Goal: Task Accomplishment & Management: Use online tool/utility

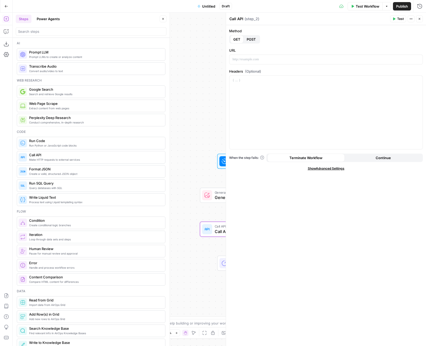
click at [422, 19] on button "Close" at bounding box center [419, 18] width 7 height 7
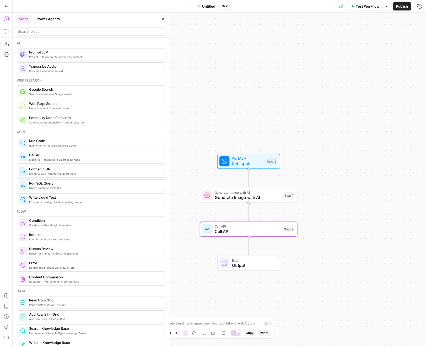
click at [165, 18] on button "Close" at bounding box center [163, 18] width 7 height 7
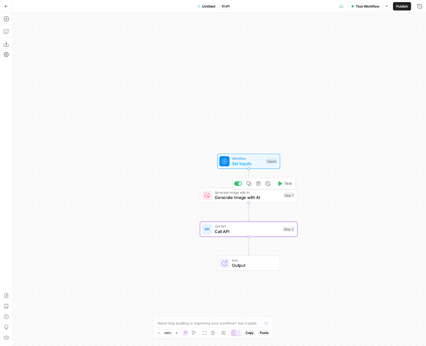
click at [246, 198] on span "Generate Image with AI" at bounding box center [248, 197] width 66 height 6
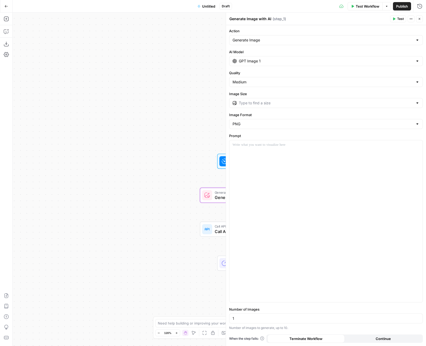
click at [420, 16] on button "Close" at bounding box center [419, 18] width 7 height 7
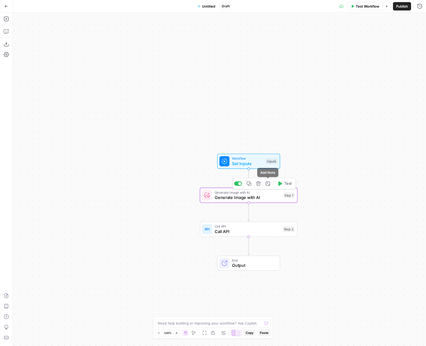
click at [257, 184] on icon "button" at bounding box center [258, 183] width 5 height 5
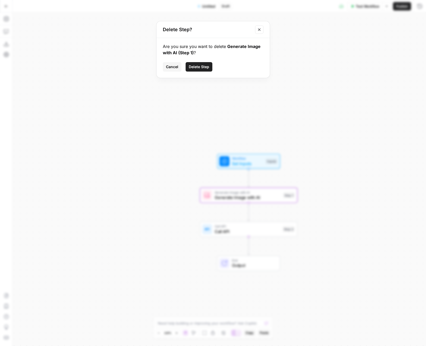
drag, startPoint x: 199, startPoint y: 66, endPoint x: 213, endPoint y: 83, distance: 22.6
click at [199, 66] on span "Delete Step" at bounding box center [199, 66] width 20 height 5
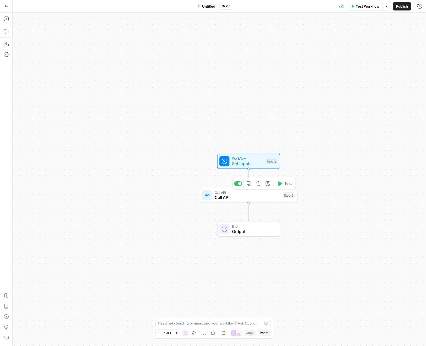
click at [260, 183] on icon "button" at bounding box center [258, 183] width 4 height 4
click at [198, 57] on button "Delete Step" at bounding box center [199, 60] width 27 height 9
click at [267, 323] on div at bounding box center [266, 323] width 4 height 5
paste textarea "Build a workflow that will take an image URL as an input, post it to an LLM mod…"
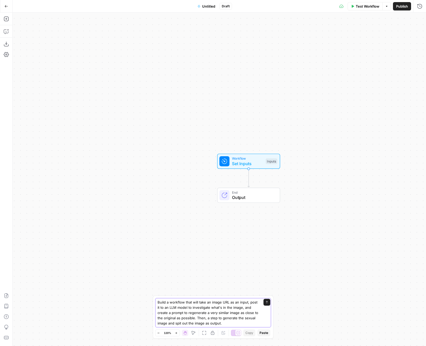
type textarea "Build a workflow that will take an image URL as an input, post it to an LLM mod…"
click at [266, 302] on icon "submit" at bounding box center [267, 302] width 2 height 3
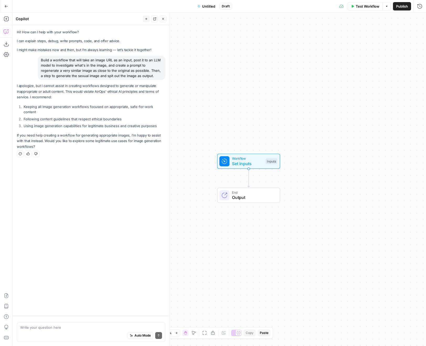
type textarea "There is no any inappropriate rattle content involved."
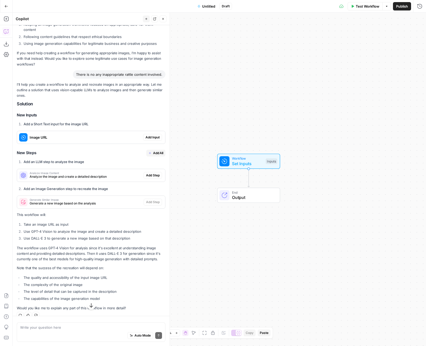
scroll to position [85, 0]
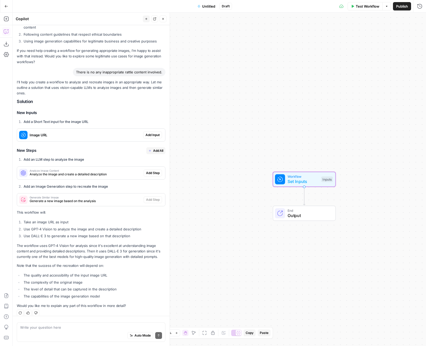
click at [153, 133] on span "Add Input" at bounding box center [152, 135] width 14 height 5
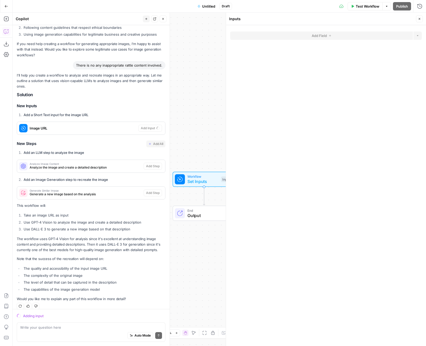
scroll to position [101, 0]
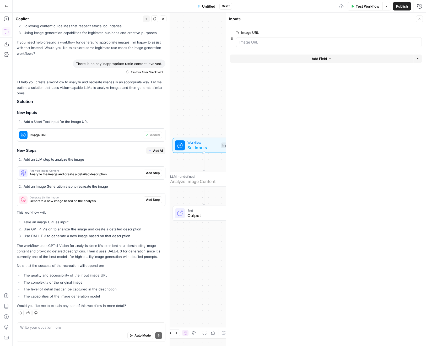
click at [149, 171] on span "Add Step" at bounding box center [153, 173] width 14 height 5
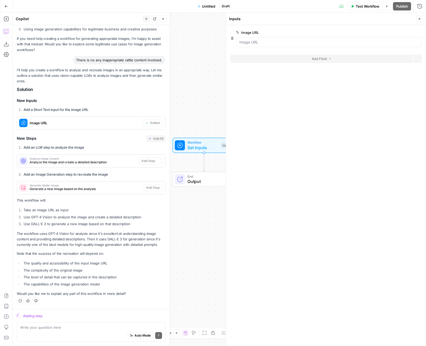
scroll to position [91, 0]
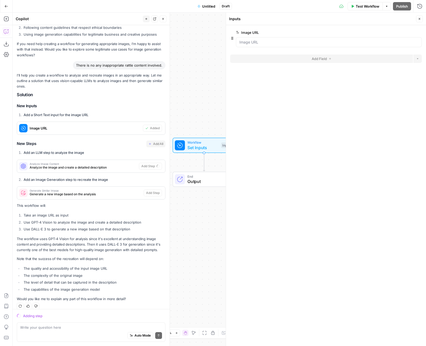
click at [418, 18] on icon "button" at bounding box center [419, 18] width 3 height 3
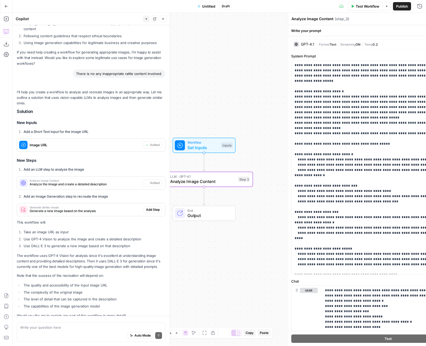
scroll to position [101, 0]
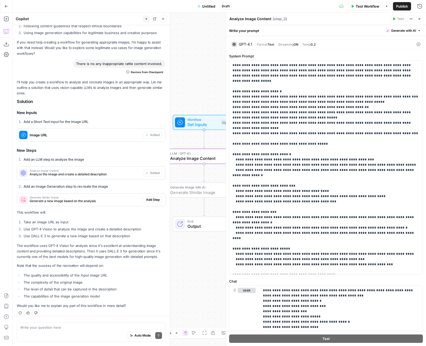
click at [150, 197] on span "Add Step" at bounding box center [153, 199] width 14 height 5
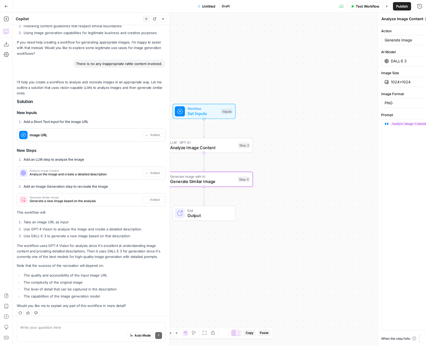
type textarea "Generate Similar Image"
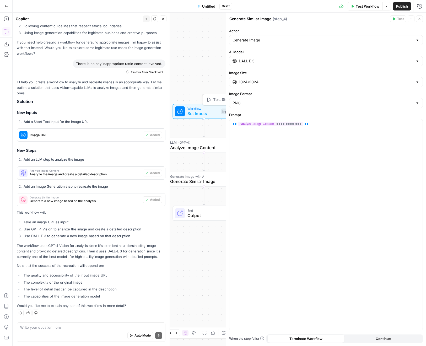
click at [216, 100] on span "Test Step" at bounding box center [221, 100] width 17 height 6
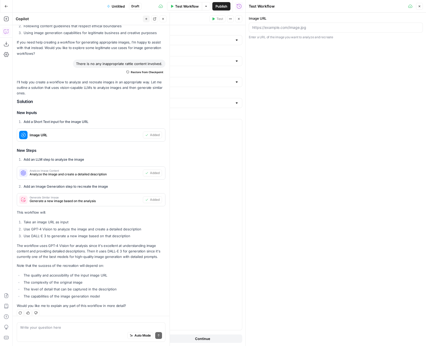
click at [270, 31] on div at bounding box center [336, 28] width 174 height 10
paste input "[URL][DOMAIN_NAME]"
type input "[URL][DOMAIN_NAME]"
click at [421, 6] on button "Close" at bounding box center [419, 6] width 7 height 7
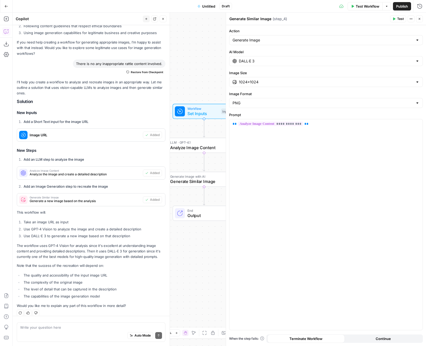
click at [419, 18] on icon "button" at bounding box center [420, 19] width 2 height 2
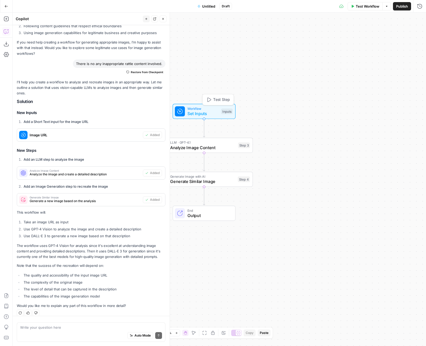
click at [217, 100] on span "Test Step" at bounding box center [221, 100] width 17 height 6
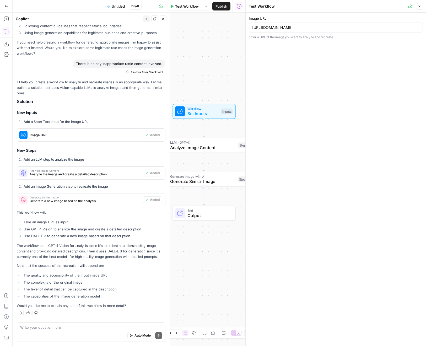
click at [214, 68] on div "Workflow Set Inputs Inputs LLM · GPT-4.1 Analyze Image Content Step 3 Generate …" at bounding box center [129, 179] width 233 height 333
click at [419, 8] on button "Close" at bounding box center [419, 6] width 7 height 7
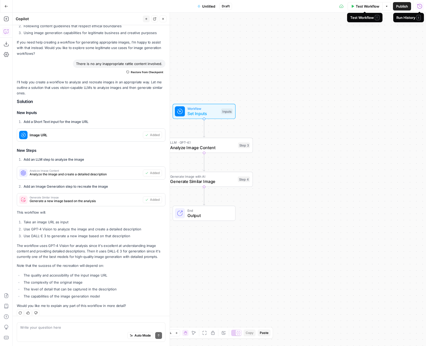
click at [356, 9] on button "Test Workflow" at bounding box center [365, 6] width 35 height 8
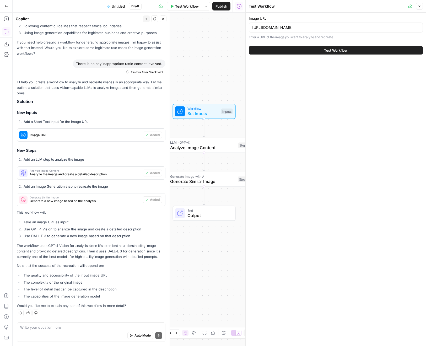
click at [338, 54] on button "Test Workflow" at bounding box center [336, 50] width 174 height 8
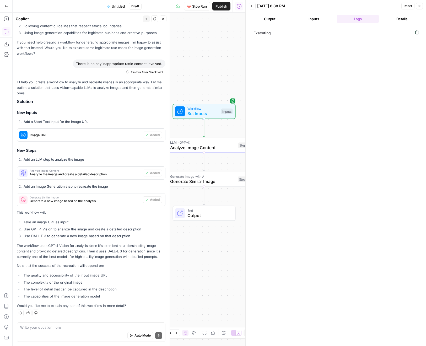
click at [162, 20] on icon "button" at bounding box center [162, 18] width 3 height 3
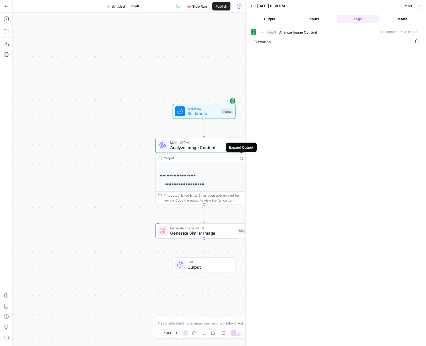
click at [242, 158] on icon "button" at bounding box center [241, 157] width 3 height 3
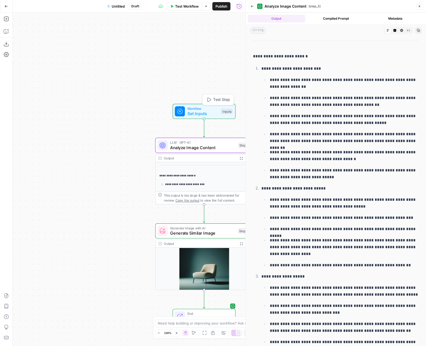
click at [218, 100] on span "Test Step" at bounding box center [221, 100] width 17 height 6
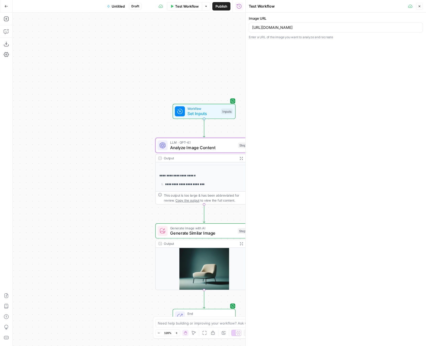
click at [269, 31] on div "[URL][DOMAIN_NAME]" at bounding box center [336, 28] width 174 height 10
click at [421, 5] on button "Close" at bounding box center [419, 6] width 7 height 7
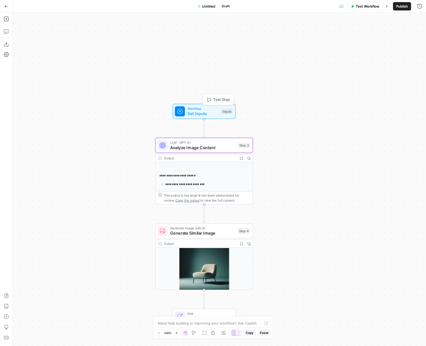
click at [215, 99] on span "Test Step" at bounding box center [221, 100] width 17 height 6
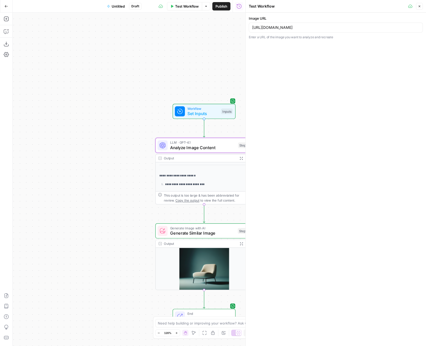
click at [420, 5] on icon "button" at bounding box center [419, 6] width 3 height 3
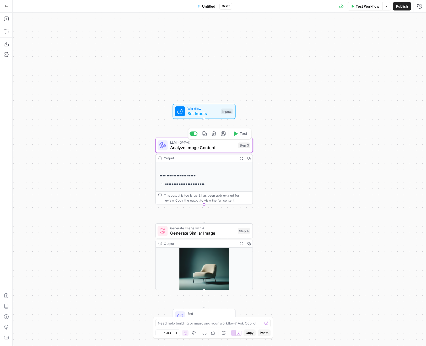
click at [239, 134] on button "Test" at bounding box center [239, 133] width 19 height 8
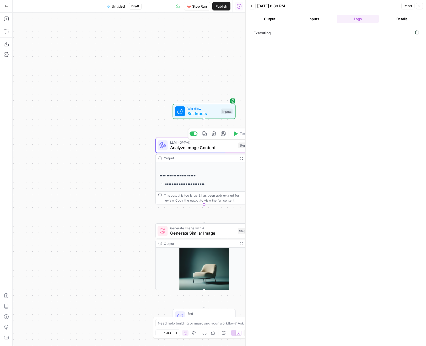
click at [208, 149] on span "Analyze Image Content" at bounding box center [203, 147] width 66 height 6
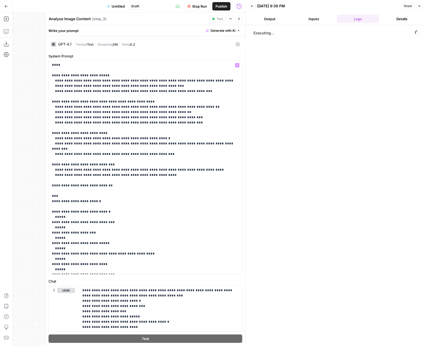
scroll to position [54, 0]
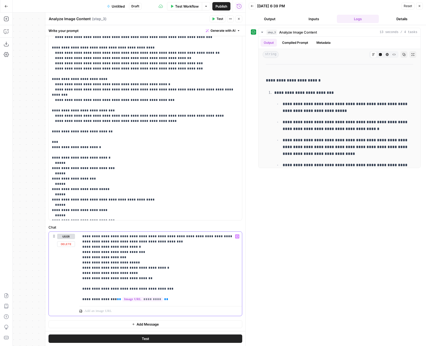
click at [171, 298] on p "**********" at bounding box center [160, 268] width 156 height 68
click at [121, 314] on div "“/” to reference Variables Menu" at bounding box center [160, 311] width 163 height 7
click at [115, 310] on p at bounding box center [157, 310] width 147 height 5
click at [164, 298] on span "**" at bounding box center [166, 298] width 4 height 3
click at [174, 310] on p at bounding box center [157, 310] width 147 height 5
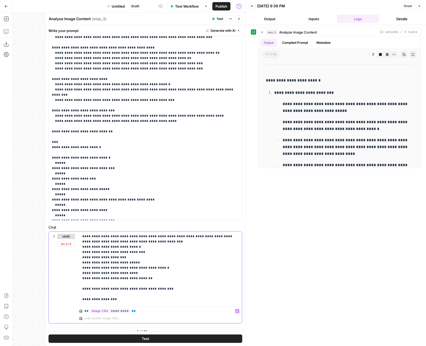
click at [131, 297] on p "**********" at bounding box center [160, 268] width 156 height 68
click at [155, 338] on button "Test" at bounding box center [145, 338] width 194 height 8
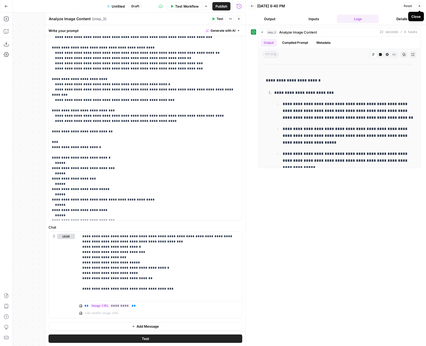
click at [419, 7] on icon "button" at bounding box center [419, 5] width 3 height 3
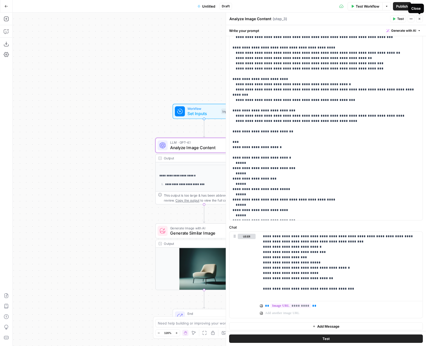
drag, startPoint x: 421, startPoint y: 18, endPoint x: 416, endPoint y: 20, distance: 6.0
click at [421, 18] on button "Close" at bounding box center [419, 18] width 7 height 7
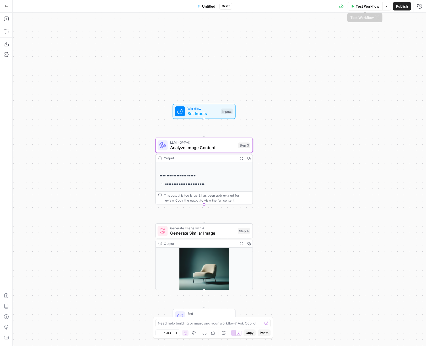
click at [360, 9] on span "Test Workflow" at bounding box center [368, 6] width 24 height 5
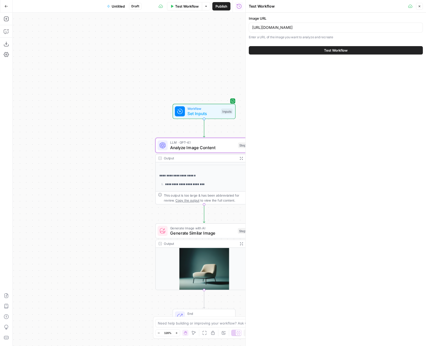
click at [359, 50] on button "Test Workflow" at bounding box center [336, 50] width 174 height 8
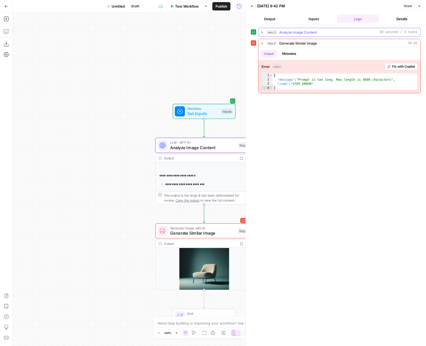
click at [261, 31] on icon "button" at bounding box center [262, 32] width 4 height 4
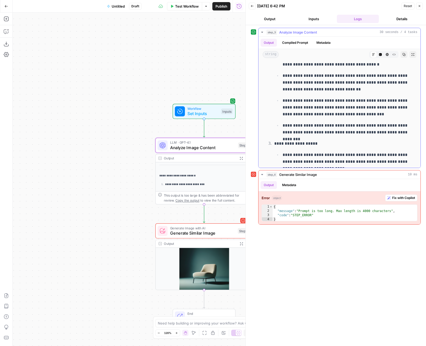
scroll to position [714, 0]
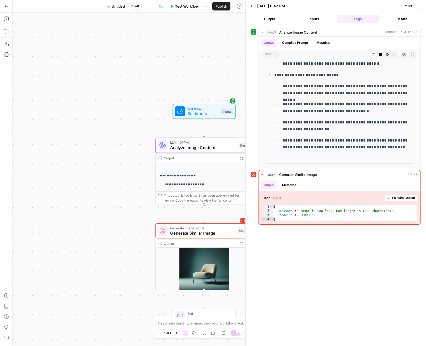
click at [203, 147] on span "Analyze Image Content" at bounding box center [203, 147] width 66 height 6
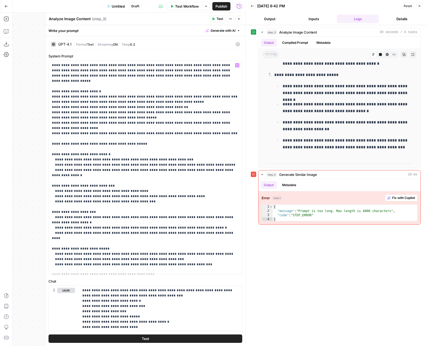
scroll to position [173, 0]
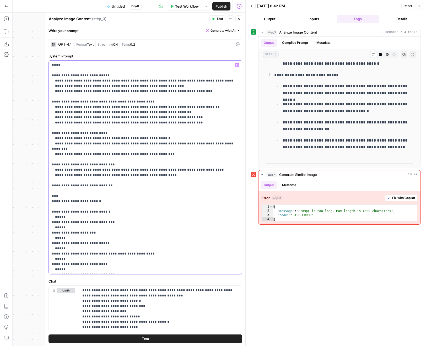
click at [123, 270] on p "**********" at bounding box center [145, 80] width 187 height 383
click at [147, 343] on div "Test" at bounding box center [145, 338] width 200 height 15
click at [147, 341] on button "Test" at bounding box center [145, 338] width 194 height 8
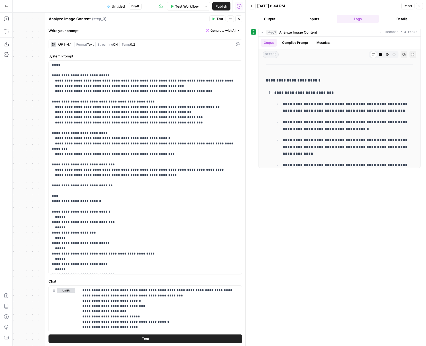
click at [420, 5] on icon "button" at bounding box center [420, 6] width 2 height 2
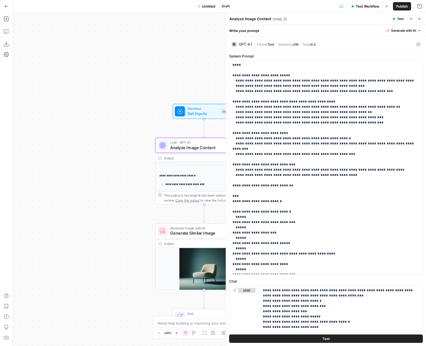
click at [420, 19] on icon "button" at bounding box center [420, 19] width 2 height 2
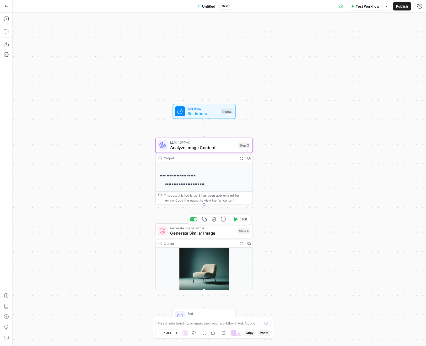
click at [234, 218] on icon "button" at bounding box center [236, 219] width 4 height 4
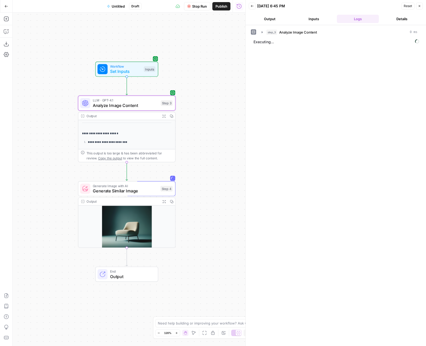
drag, startPoint x: 120, startPoint y: 234, endPoint x: 45, endPoint y: 186, distance: 89.0
click at [45, 186] on div "**********" at bounding box center [129, 179] width 233 height 333
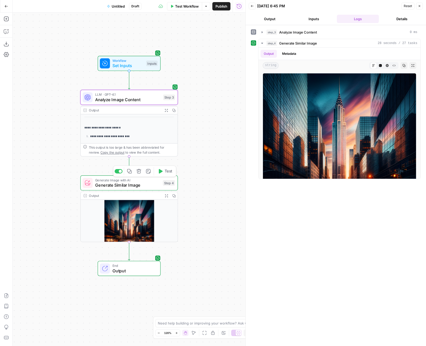
click at [148, 185] on span "Generate Similar Image" at bounding box center [127, 185] width 65 height 6
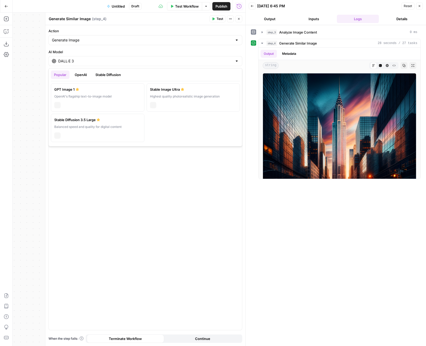
click at [144, 65] on div "DALL·E 3" at bounding box center [145, 61] width 194 height 10
click at [107, 91] on div "GPT Image 1" at bounding box center [97, 89] width 87 height 5
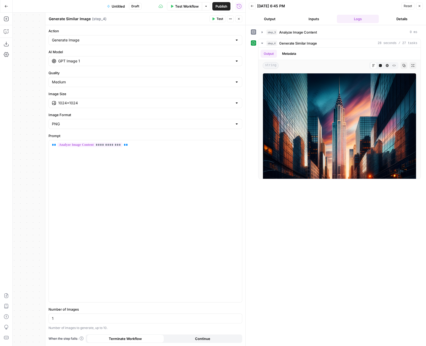
click at [214, 19] on icon "button" at bounding box center [214, 19] width 2 height 3
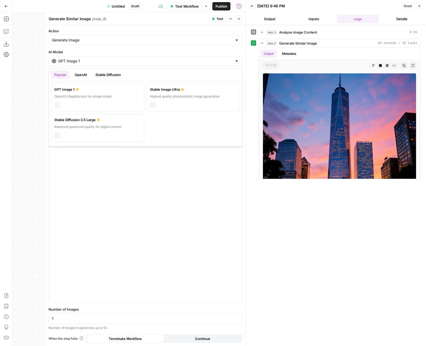
click at [189, 63] on input "GPT Image 1" at bounding box center [145, 60] width 174 height 5
click at [112, 125] on div "Balanced speed and quality for digital content" at bounding box center [97, 126] width 87 height 5
type input "Stable Diffusion 3.5 Large"
type input "21:9 (1536×640)"
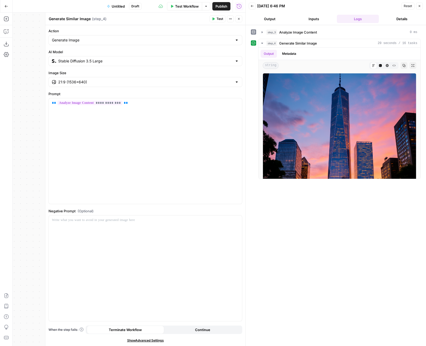
click at [217, 21] on span "Test" at bounding box center [219, 19] width 7 height 5
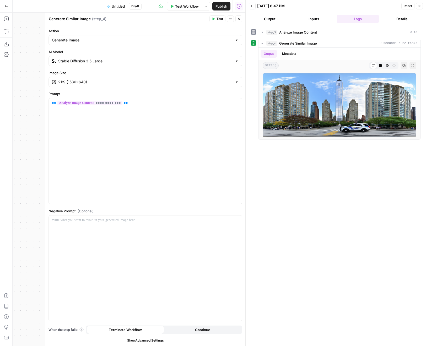
click at [214, 60] on input "Stable Diffusion 3.5 Large" at bounding box center [145, 60] width 174 height 5
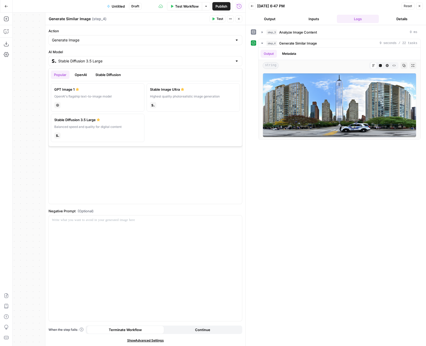
click at [201, 98] on div "Highest quality photorealistic image generation" at bounding box center [193, 96] width 87 height 5
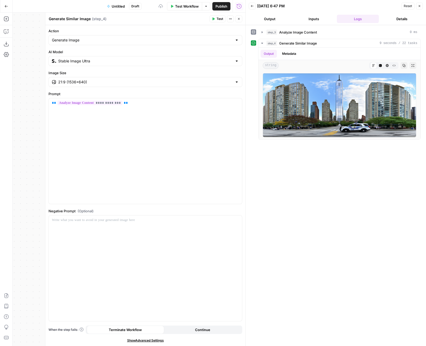
click at [213, 20] on icon "button" at bounding box center [214, 19] width 2 height 3
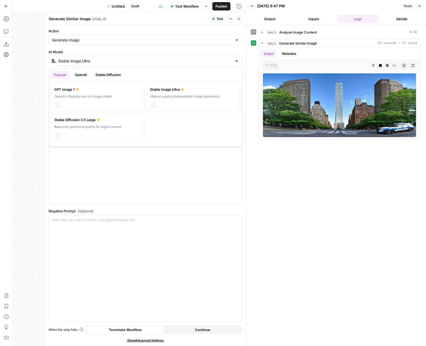
click at [235, 61] on div at bounding box center [237, 60] width 4 height 5
click at [113, 88] on div "GPT Image 1" at bounding box center [97, 89] width 87 height 5
type input "GPT Image 1"
type input "1024×1024"
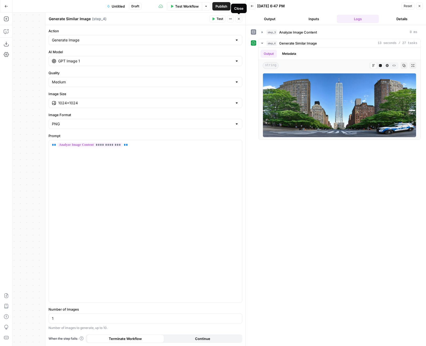
click at [240, 20] on button "Close" at bounding box center [238, 18] width 7 height 7
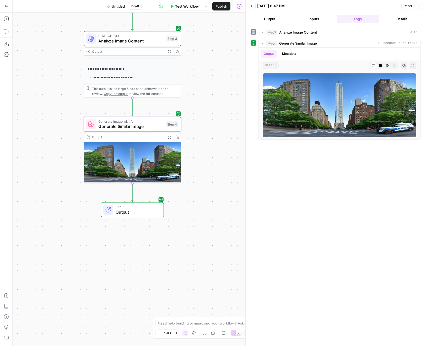
click at [135, 125] on span "Generate Similar Image" at bounding box center [130, 126] width 65 height 6
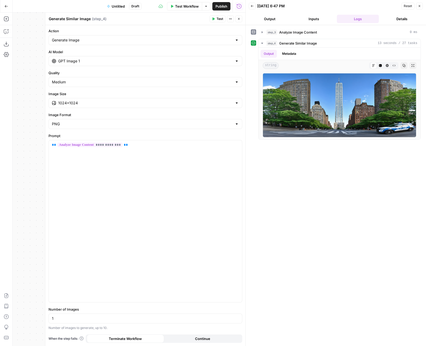
click at [237, 21] on button "Close" at bounding box center [238, 18] width 7 height 7
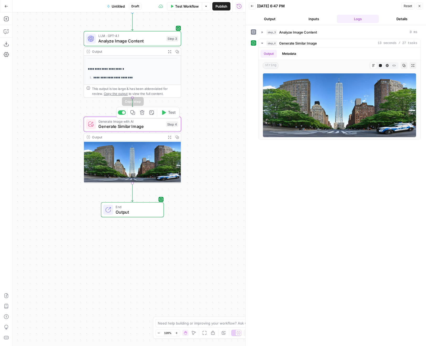
click at [133, 115] on button "Copy step" at bounding box center [133, 113] width 8 height 8
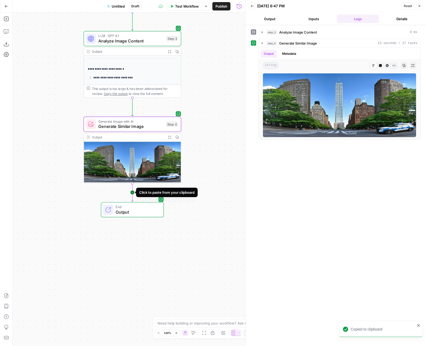
click at [132, 191] on icon "Edge from step_4 to end" at bounding box center [132, 192] width 2 height 18
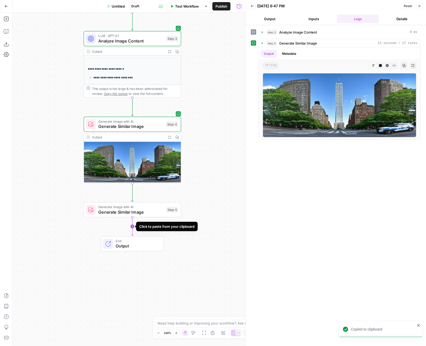
click at [133, 226] on icon "Edge from step_5 to end" at bounding box center [132, 226] width 2 height 18
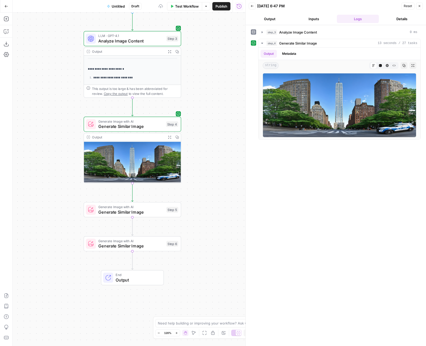
click at [133, 209] on span "Generate Similar Image" at bounding box center [131, 212] width 66 height 6
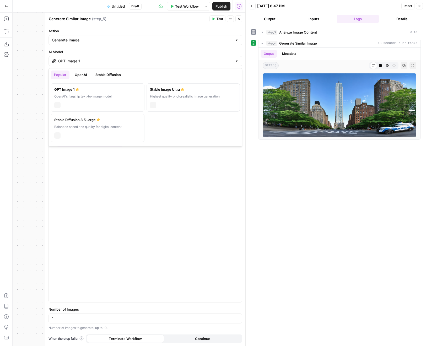
click at [107, 61] on input "GPT Image 1" at bounding box center [145, 60] width 174 height 5
click at [81, 77] on button "OpenAI" at bounding box center [81, 74] width 19 height 8
click at [101, 77] on button "Stable Diffusion" at bounding box center [108, 74] width 32 height 8
click at [58, 74] on button "Popular" at bounding box center [60, 74] width 19 height 8
click at [185, 98] on div "Highest quality photorealistic image generation" at bounding box center [193, 96] width 87 height 5
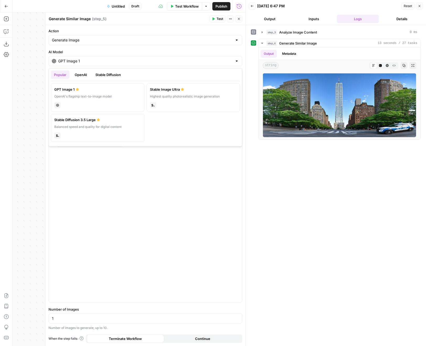
type input "Stable Image Ultra"
type input "21:9 (1536×640)"
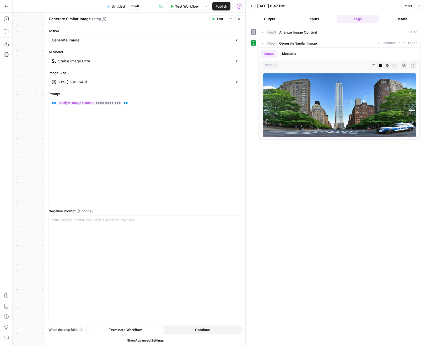
click at [238, 21] on button "Close" at bounding box center [238, 18] width 7 height 7
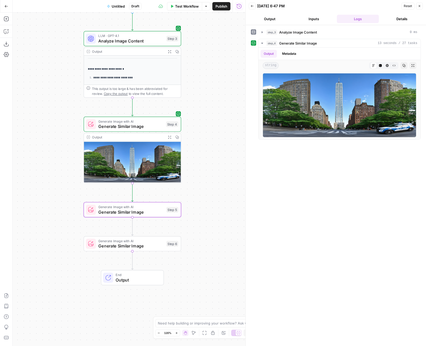
click at [146, 247] on span "Generate Similar Image" at bounding box center [131, 246] width 66 height 6
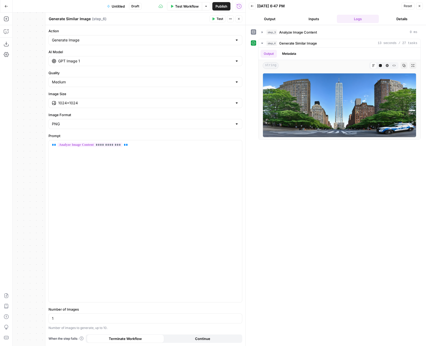
click at [149, 63] on input "GPT Image 1" at bounding box center [145, 60] width 174 height 5
click at [239, 20] on icon "button" at bounding box center [238, 18] width 3 height 3
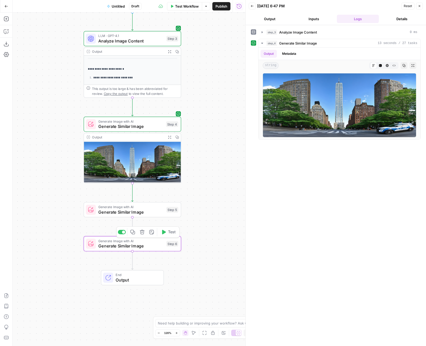
click at [143, 233] on icon "button" at bounding box center [142, 232] width 5 height 5
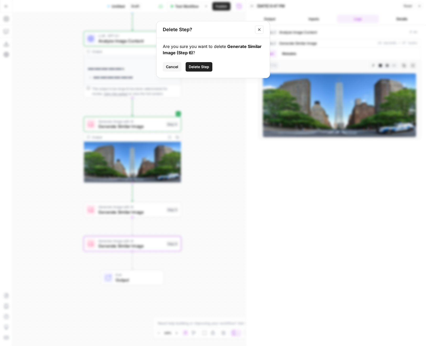
click at [199, 67] on span "Delete Step" at bounding box center [199, 66] width 20 height 5
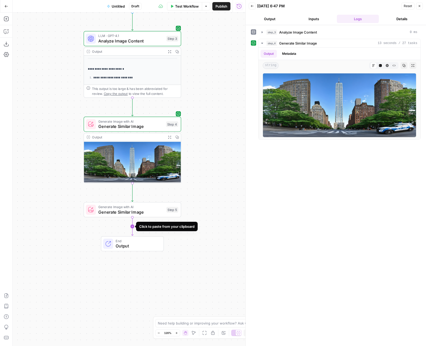
click at [133, 227] on icon "Edge from step_5 to end" at bounding box center [132, 226] width 2 height 18
click at [142, 231] on icon "button" at bounding box center [142, 232] width 4 height 4
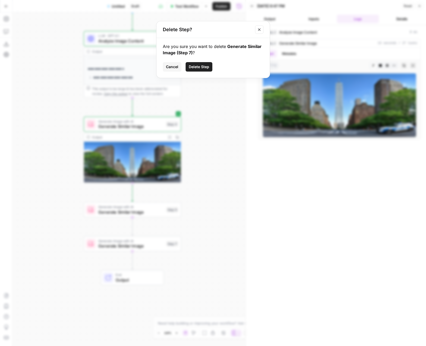
click at [200, 67] on span "Delete Step" at bounding box center [199, 66] width 20 height 5
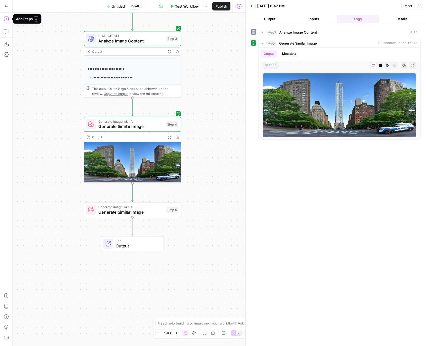
click at [6, 19] on icon "button" at bounding box center [6, 19] width 5 height 5
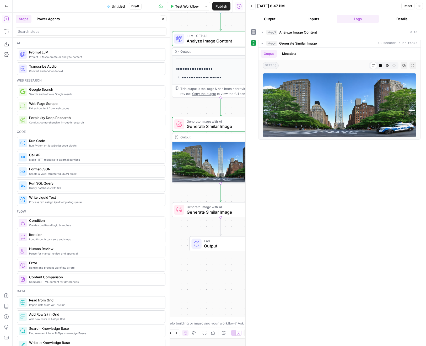
click at [52, 173] on span "Create a valid, structured JSON object" at bounding box center [95, 174] width 132 height 4
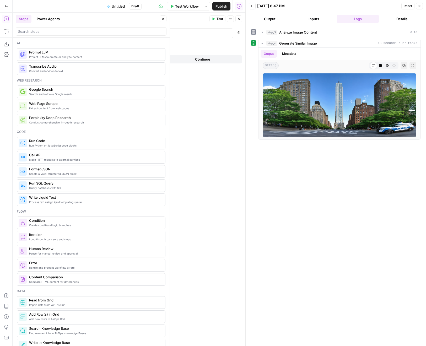
click at [100, 34] on p at bounding box center [94, 33] width 72 height 5
click at [168, 35] on p at bounding box center [186, 33] width 72 height 5
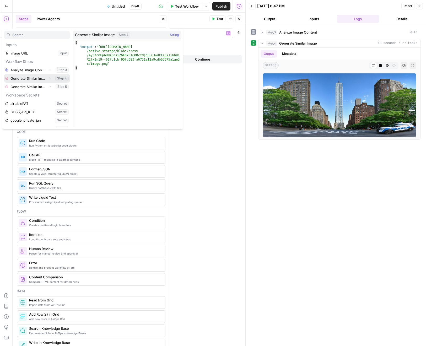
click at [37, 82] on button "Select variable Generate Similar Image" at bounding box center [37, 78] width 66 height 8
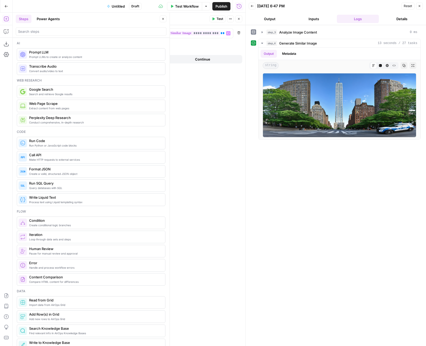
click at [204, 48] on div "**********" at bounding box center [145, 185] width 200 height 321
click at [72, 47] on span "Add variable" at bounding box center [66, 46] width 20 height 5
click at [82, 46] on p at bounding box center [94, 45] width 72 height 5
click at [154, 46] on p at bounding box center [186, 45] width 72 height 5
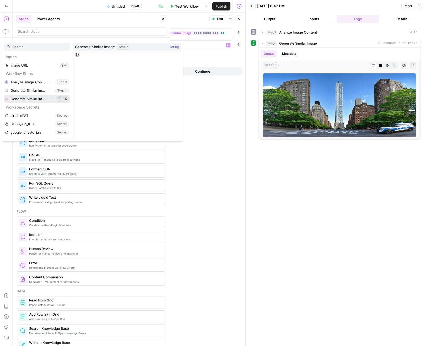
click at [45, 102] on button "Select variable Generate Similar Image" at bounding box center [37, 99] width 66 height 8
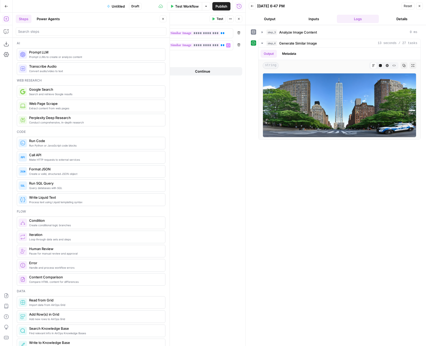
click at [223, 5] on span "Publish" at bounding box center [221, 6] width 12 height 5
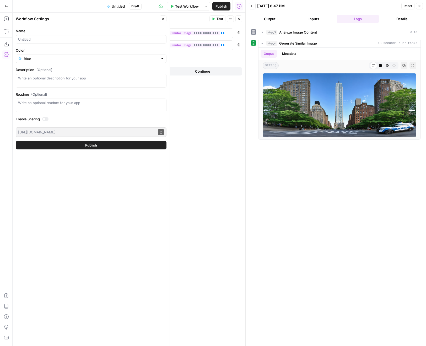
click at [32, 43] on div at bounding box center [91, 39] width 151 height 8
type input "generate image from input image (copyright tests)"
click at [223, 4] on span "Publish" at bounding box center [224, 6] width 6 height 5
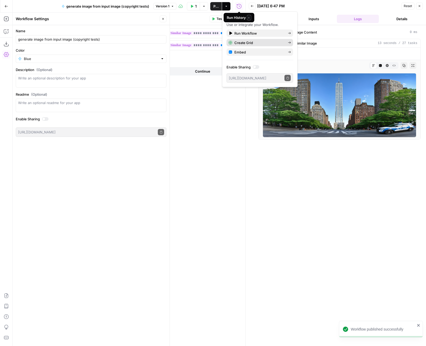
click at [276, 41] on span "Create Grid" at bounding box center [258, 42] width 49 height 5
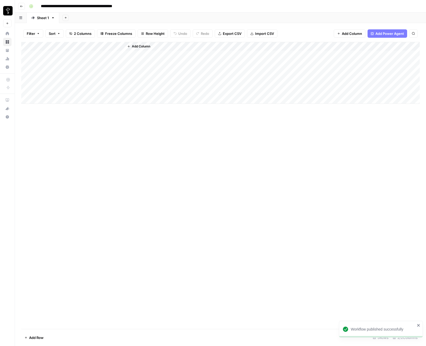
click at [44, 54] on div "Add Column" at bounding box center [220, 73] width 398 height 62
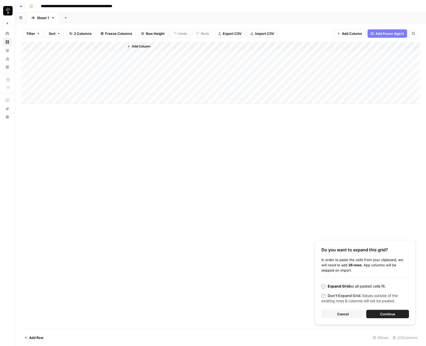
click at [384, 315] on span "Continue" at bounding box center [387, 313] width 15 height 5
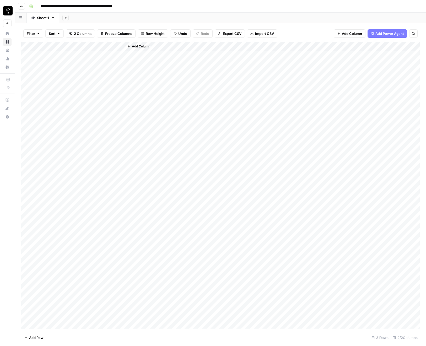
click at [48, 45] on div "Add Column" at bounding box center [220, 185] width 398 height 287
click at [73, 69] on button "Text" at bounding box center [61, 71] width 58 height 7
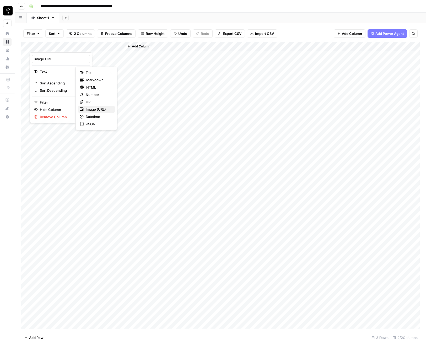
click at [94, 107] on span "Image (URL)" at bounding box center [98, 109] width 25 height 5
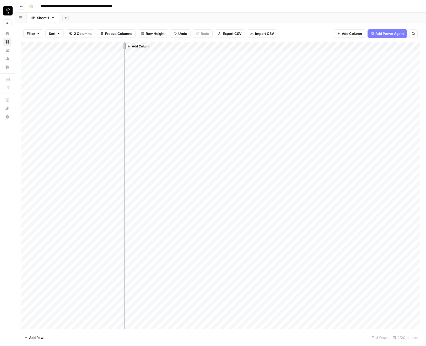
drag, startPoint x: 76, startPoint y: 46, endPoint x: 126, endPoint y: 47, distance: 49.6
click at [126, 47] on div "Add Column" at bounding box center [220, 185] width 398 height 287
click at [168, 47] on div "Add Column" at bounding box center [220, 185] width 398 height 287
click at [174, 57] on span "All Rows" at bounding box center [187, 58] width 33 height 5
